Goal: Transaction & Acquisition: Purchase product/service

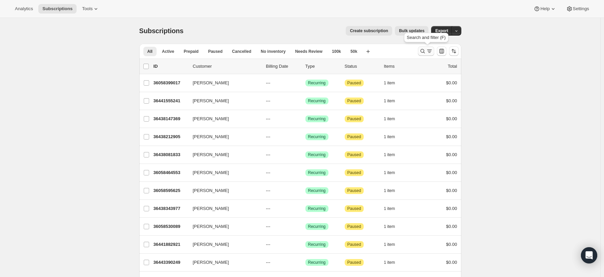
click at [423, 51] on icon "Search and filter results" at bounding box center [422, 51] width 7 height 7
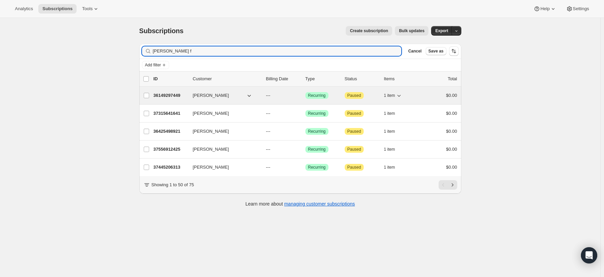
type input "[PERSON_NAME] f"
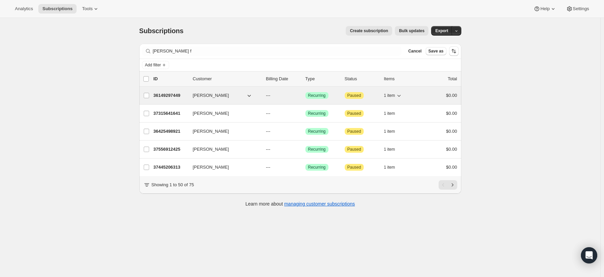
click at [210, 94] on span "[PERSON_NAME]" at bounding box center [211, 95] width 36 height 7
click at [149, 94] on input "[PERSON_NAME]" at bounding box center [146, 95] width 5 height 5
click at [213, 96] on span "[PERSON_NAME]" at bounding box center [211, 96] width 36 height 7
click at [206, 96] on span "[PERSON_NAME]" at bounding box center [211, 96] width 36 height 7
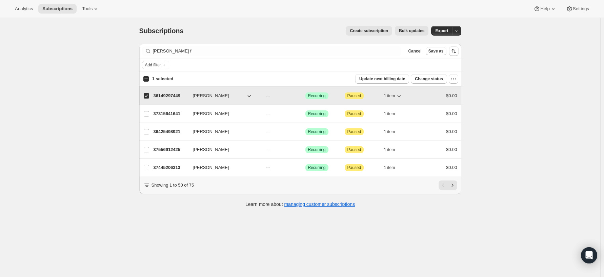
click at [241, 97] on button "[PERSON_NAME]" at bounding box center [223, 95] width 68 height 11
click at [169, 93] on p "36149297449" at bounding box center [171, 96] width 34 height 7
checkbox input "false"
click at [169, 93] on p "36149297449" at bounding box center [171, 95] width 34 height 7
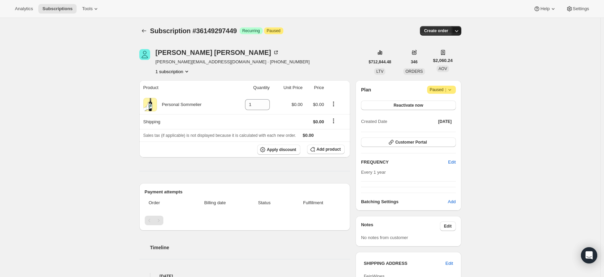
click at [458, 31] on icon "button" at bounding box center [456, 30] width 7 height 7
click at [436, 58] on span "Create custom one-time order" at bounding box center [429, 56] width 59 height 5
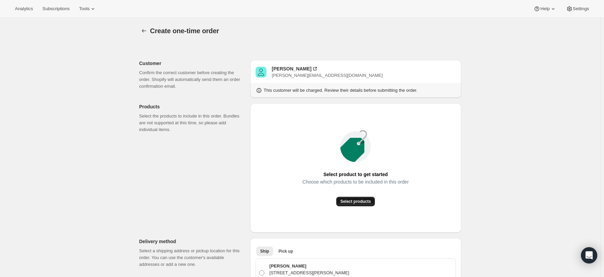
click at [354, 201] on span "Select products" at bounding box center [355, 201] width 30 height 5
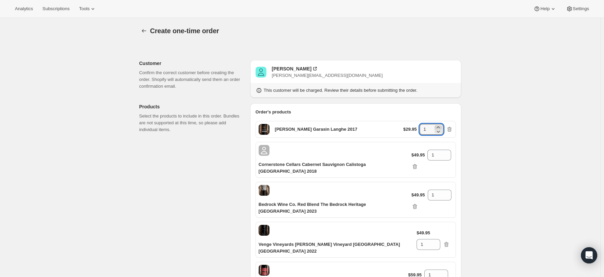
click at [442, 126] on icon at bounding box center [438, 127] width 7 height 7
type input "2"
click at [445, 152] on icon at bounding box center [446, 153] width 3 height 2
type input "2"
click at [445, 194] on icon at bounding box center [446, 197] width 7 height 7
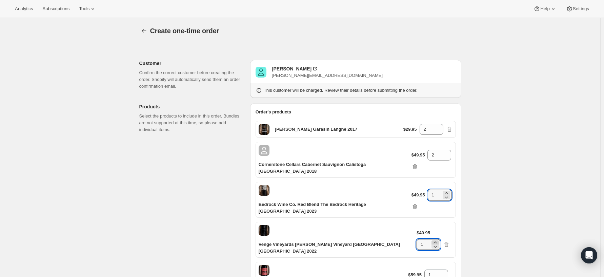
click at [437, 242] on icon at bounding box center [435, 243] width 3 height 2
type input "2"
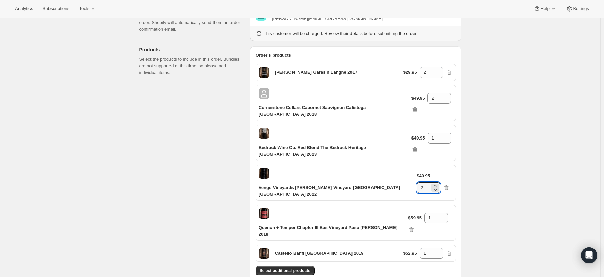
scroll to position [68, 0]
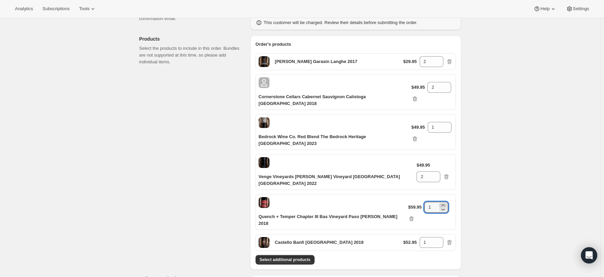
click at [441, 202] on icon at bounding box center [442, 205] width 7 height 7
type input "2"
click at [439, 240] on icon at bounding box center [437, 241] width 3 height 2
type input "2"
click at [399, 255] on div "Select additional products" at bounding box center [355, 259] width 200 height 9
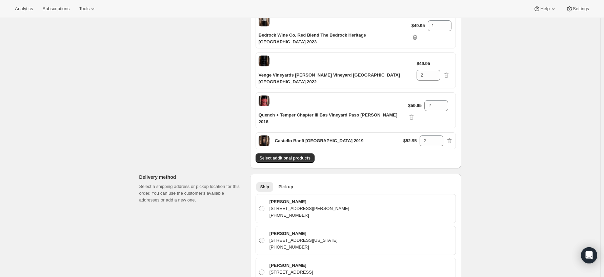
scroll to position [5123, 0]
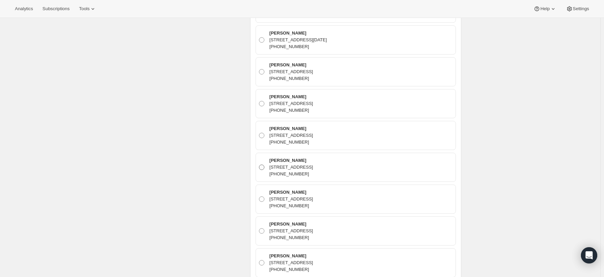
click at [263, 165] on span at bounding box center [261, 167] width 5 height 5
click at [259, 165] on input "[PERSON_NAME] [STREET_ADDRESS] [PHONE_NUMBER]" at bounding box center [259, 165] width 0 height 0
radio input "true"
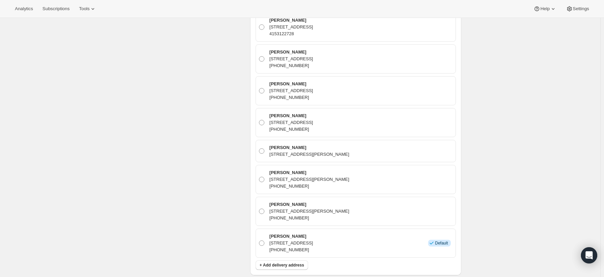
scroll to position [7630, 0]
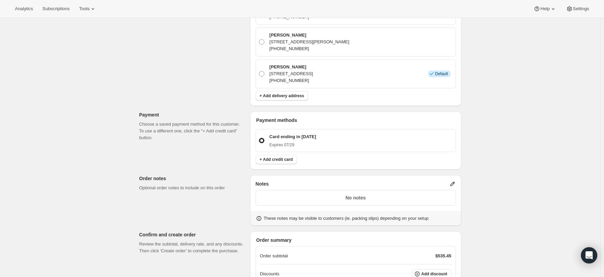
click at [453, 182] on icon at bounding box center [452, 184] width 4 height 4
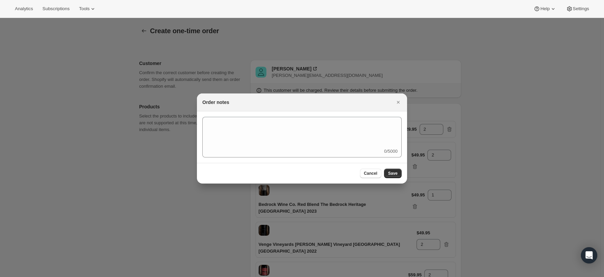
scroll to position [0, 0]
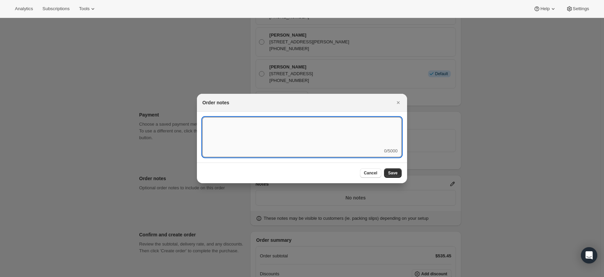
click at [301, 134] on textarea ":rd7:" at bounding box center [301, 132] width 199 height 30
type textarea "Club Q3 Temp Control Paperwork"
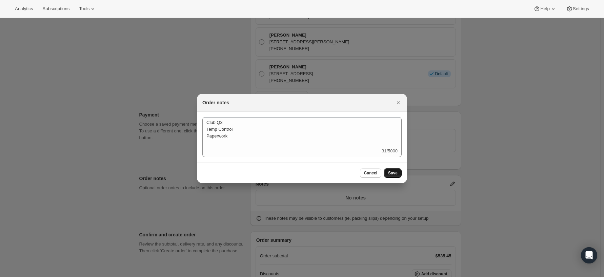
click at [394, 173] on span "Save" at bounding box center [392, 172] width 9 height 5
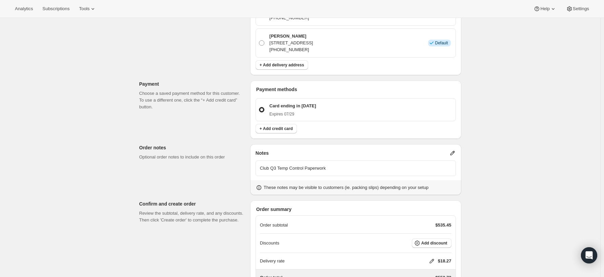
scroll to position [7685, 0]
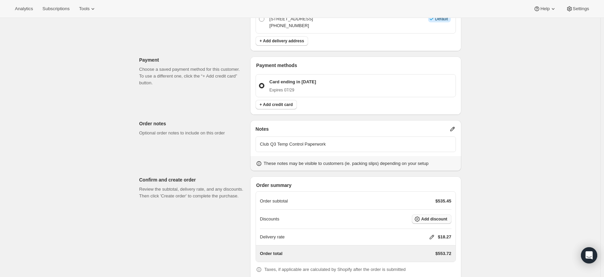
click at [437, 217] on span "Add discount" at bounding box center [434, 219] width 26 height 5
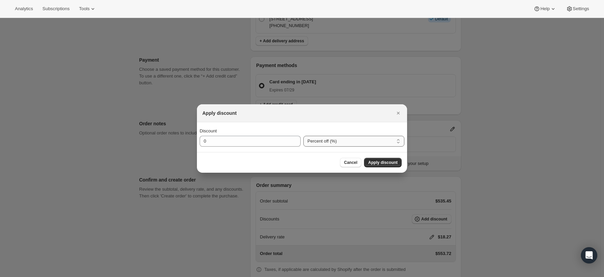
click at [321, 139] on select "Percent off (%) Amount off ($)" at bounding box center [353, 141] width 101 height 11
select select "fixedAmount"
click at [303, 136] on select "Percent off (%) Amount off ($)" at bounding box center [353, 141] width 101 height 11
click at [245, 140] on input "0" at bounding box center [245, 141] width 91 height 11
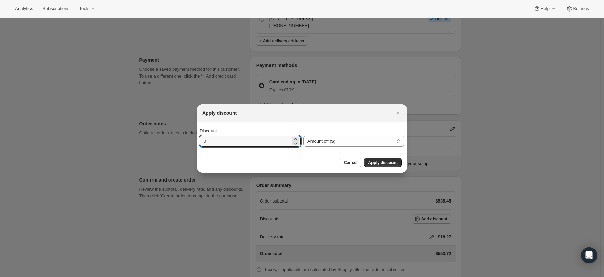
drag, startPoint x: 209, startPoint y: 141, endPoint x: 186, endPoint y: 143, distance: 23.8
type input "79.8"
click at [375, 162] on span "Apply discount" at bounding box center [382, 162] width 29 height 5
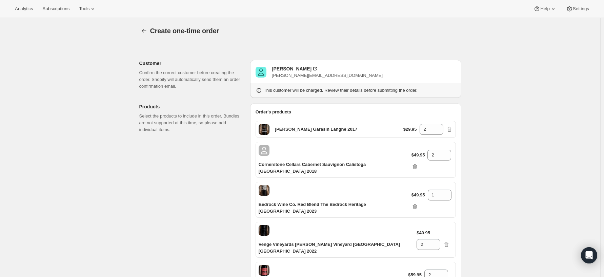
scroll to position [7683, 0]
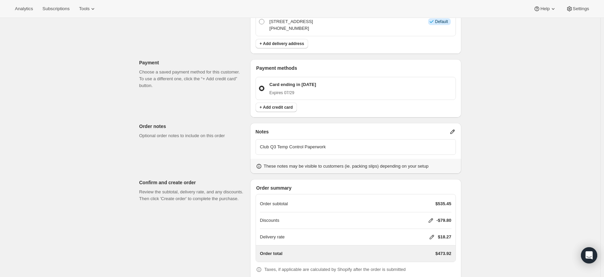
click at [432, 234] on icon at bounding box center [431, 237] width 7 height 7
click at [426, 245] on span "Save" at bounding box center [424, 245] width 9 height 5
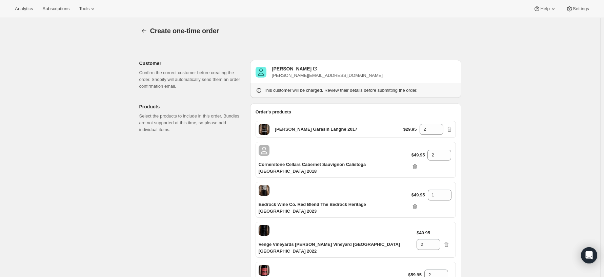
scroll to position [15, 0]
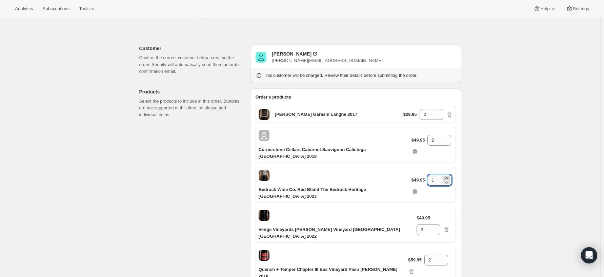
click at [449, 176] on icon at bounding box center [446, 178] width 7 height 7
type input "2"
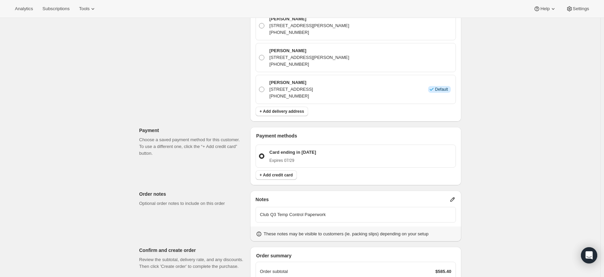
scroll to position [7683, 0]
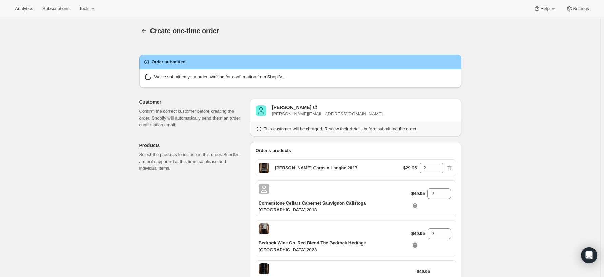
radio input "true"
